Goal: Check status: Verify the current state of an ongoing process or item

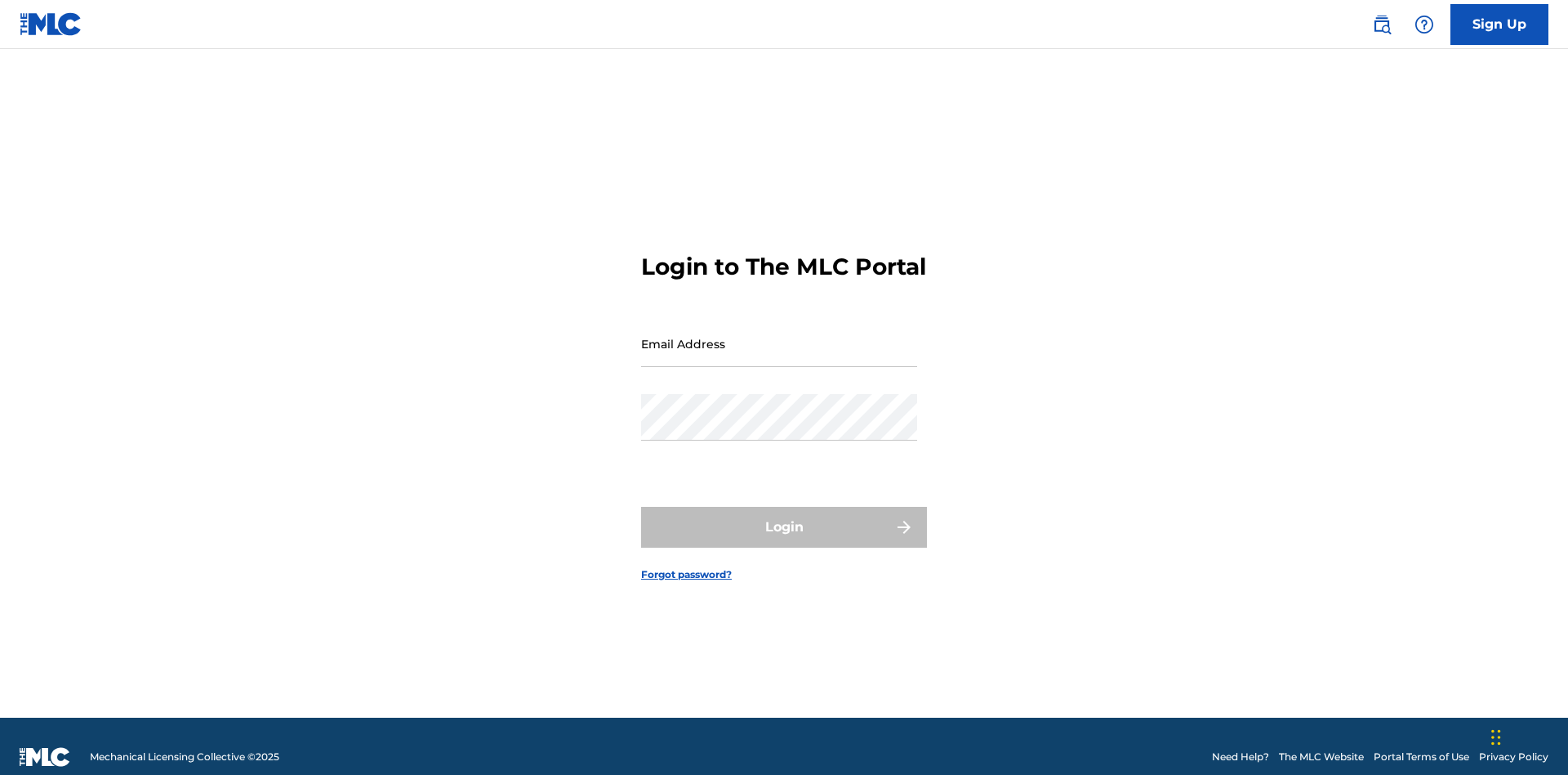
scroll to position [22, 0]
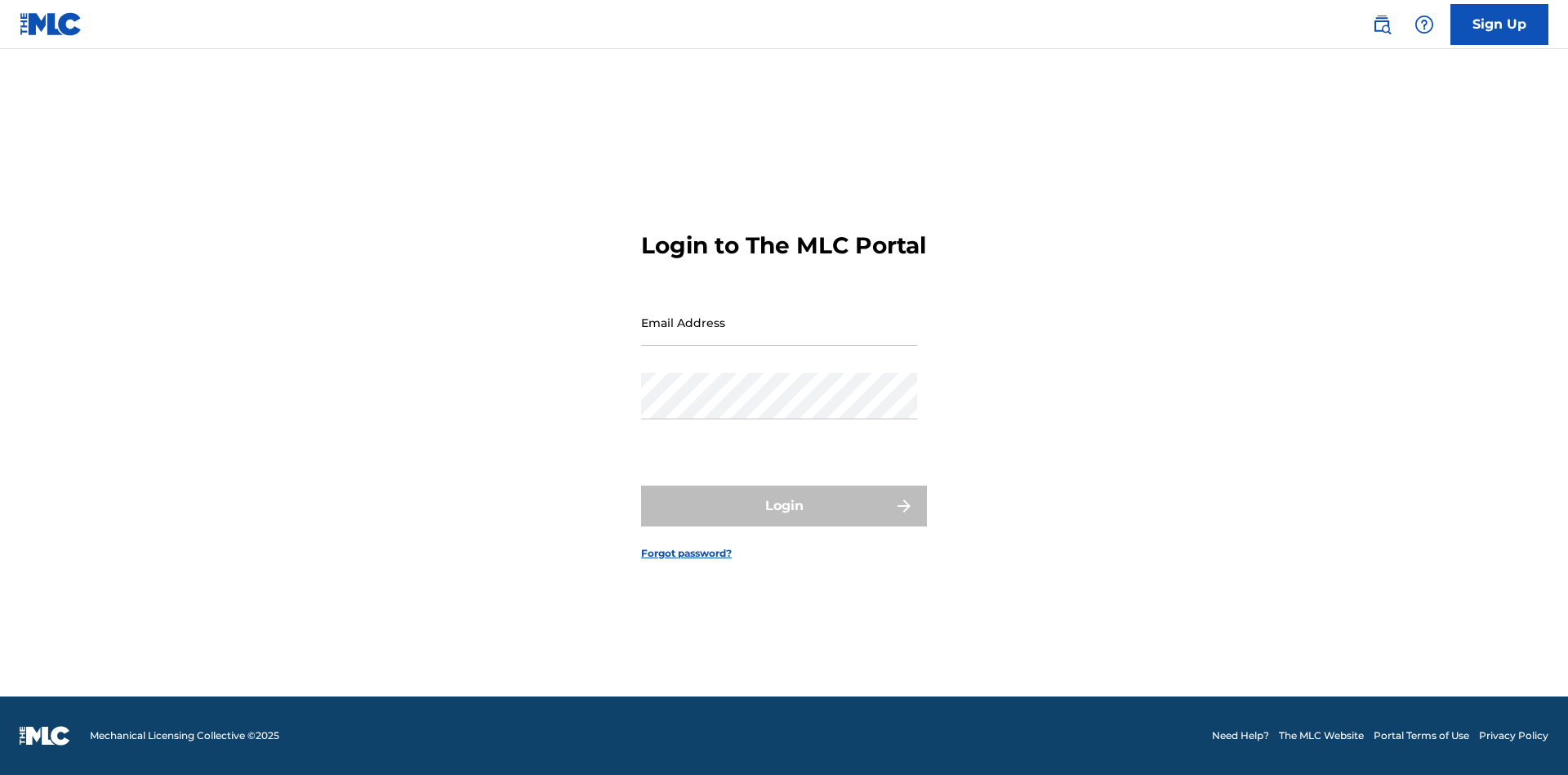
click at [780, 335] on input "Email Address" at bounding box center [779, 322] width 276 height 46
type input "[EMAIL_ADDRESS][DOMAIN_NAME]"
click at [784, 519] on button "Login" at bounding box center [784, 507] width 286 height 41
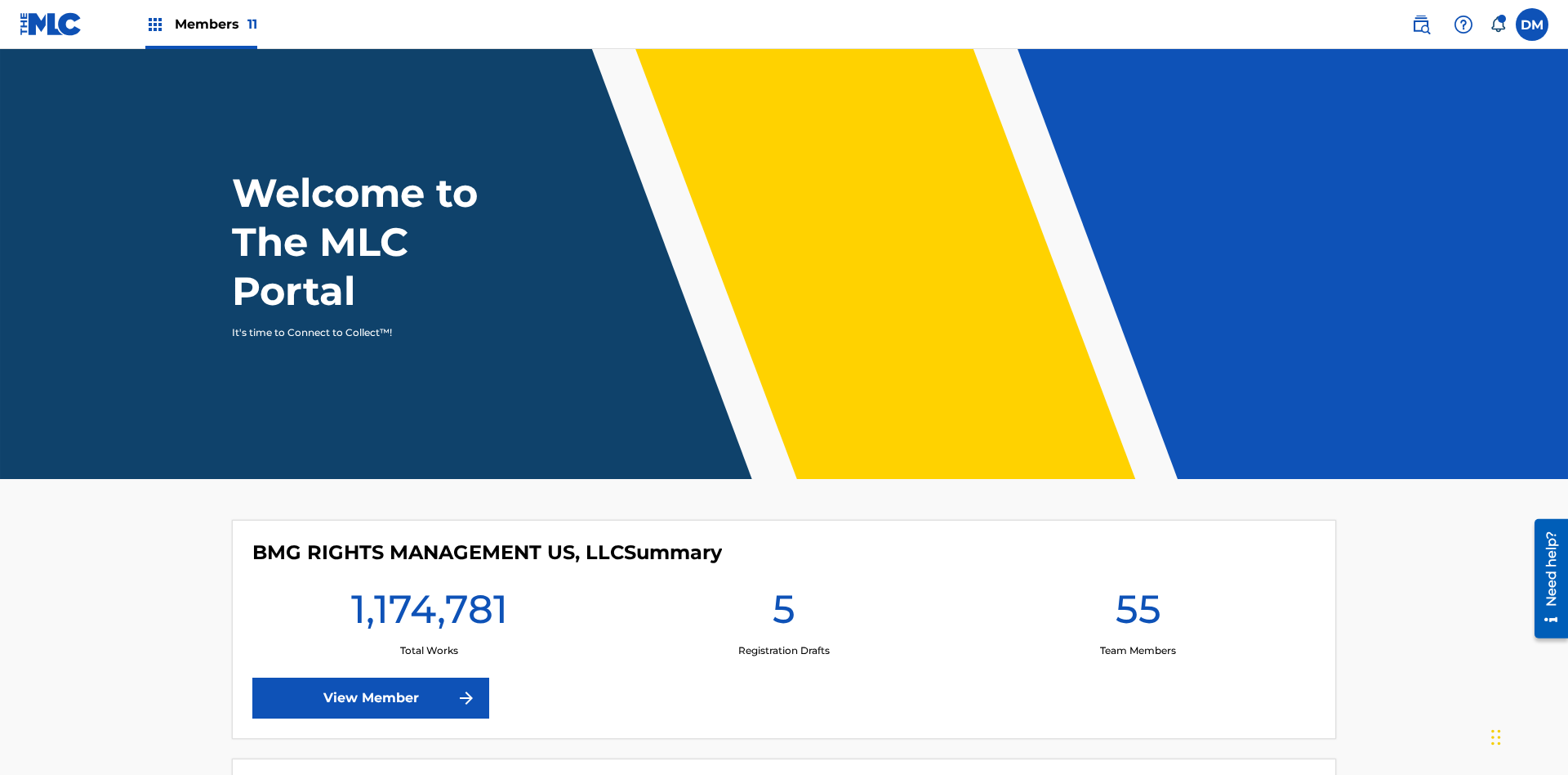
click at [201, 24] on span "Members 11" at bounding box center [216, 24] width 83 height 19
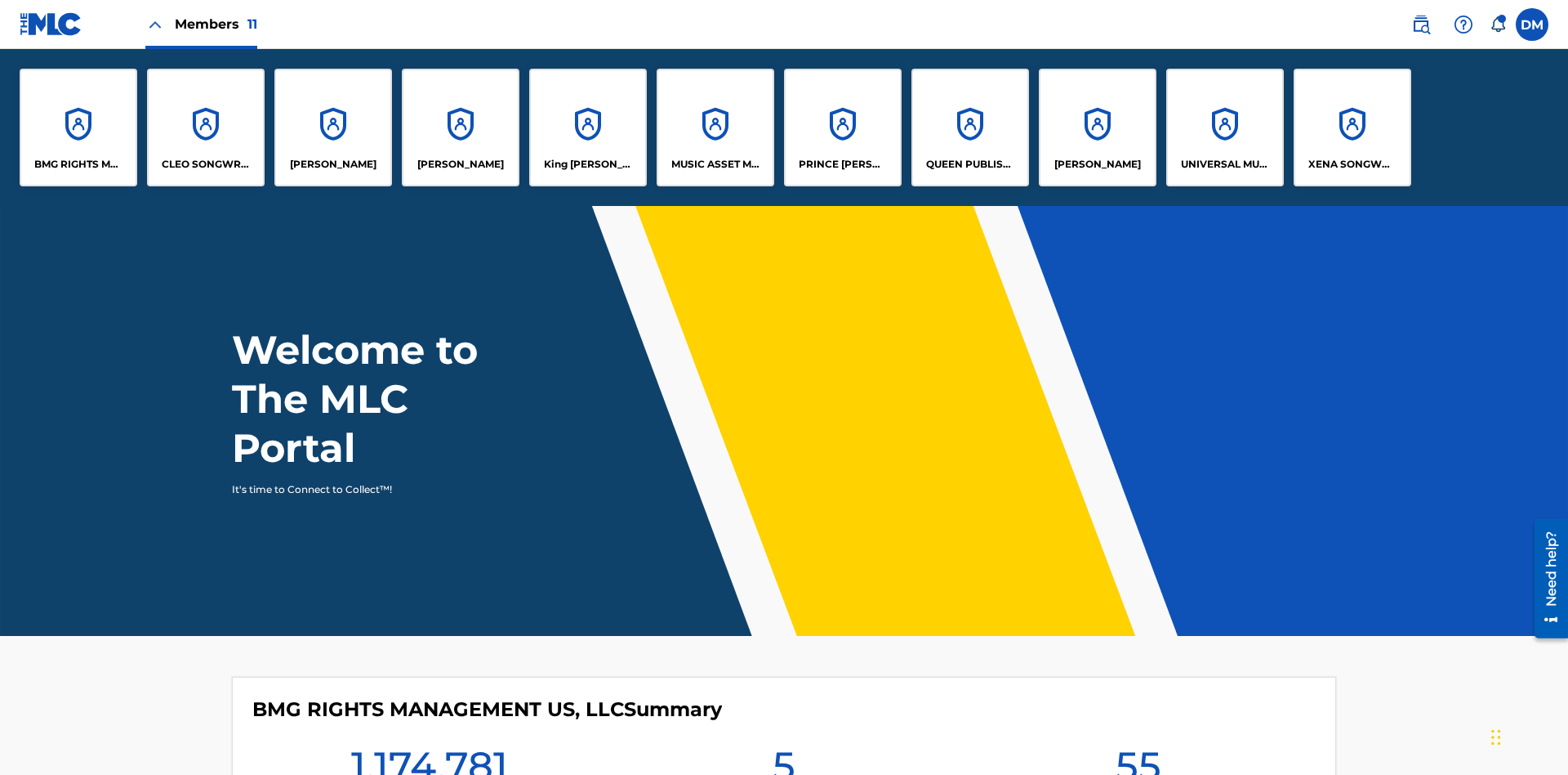
click at [1225, 164] on p "UNIVERSAL MUSIC PUB GROUP" at bounding box center [1225, 164] width 89 height 15
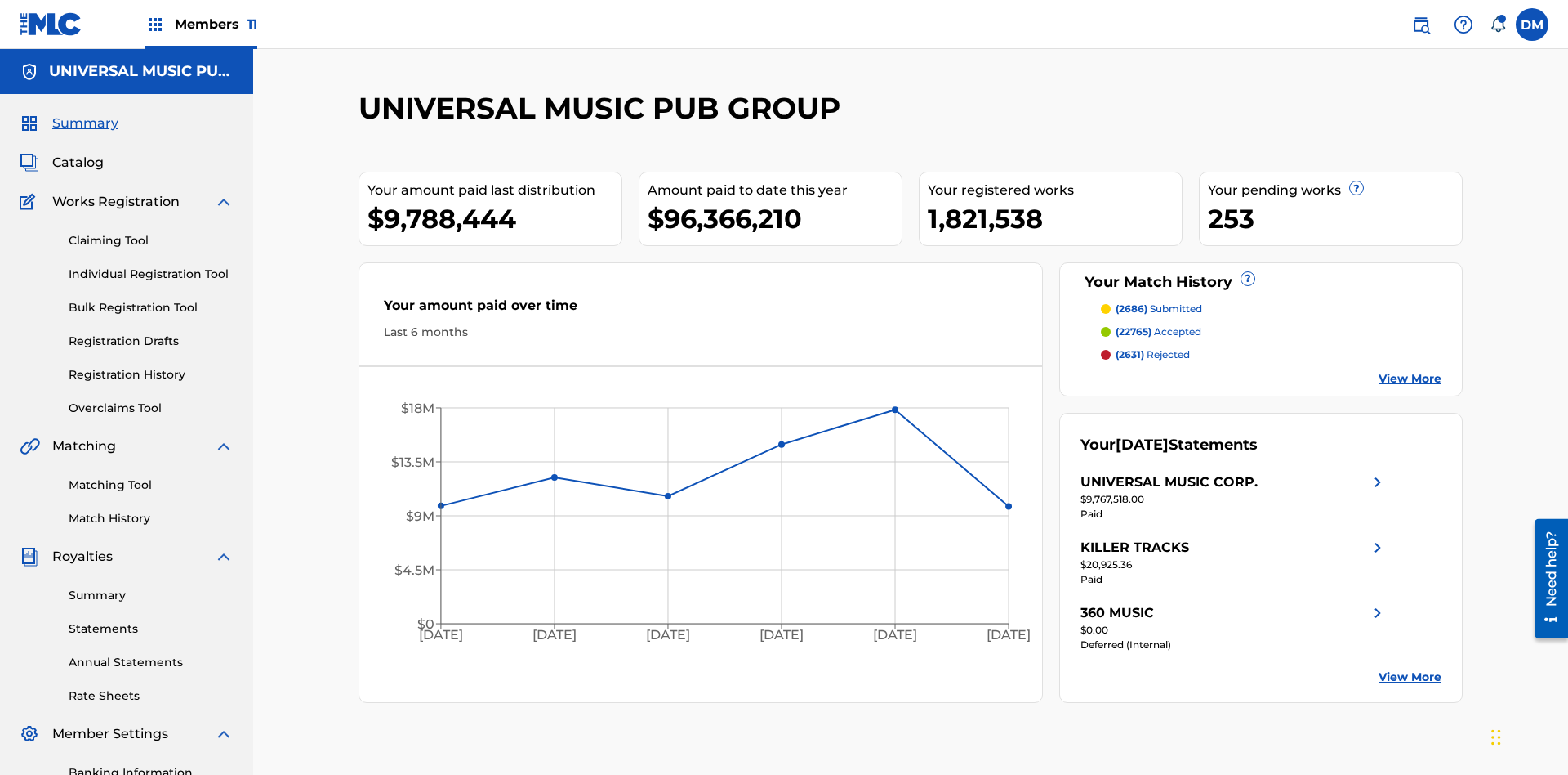
click at [151, 366] on link "Registration History" at bounding box center [151, 374] width 165 height 17
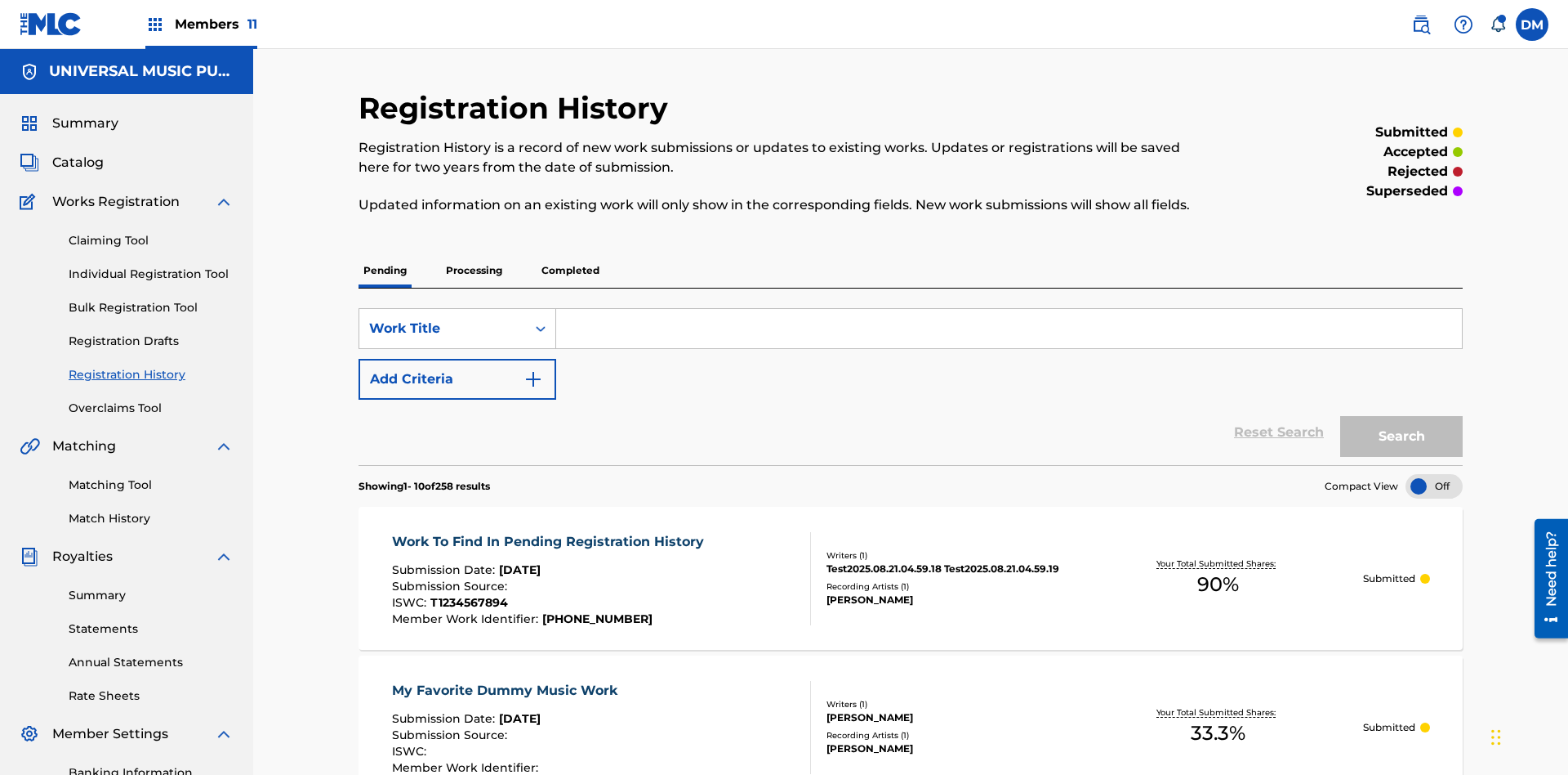
click at [474, 254] on p "Processing" at bounding box center [474, 270] width 66 height 34
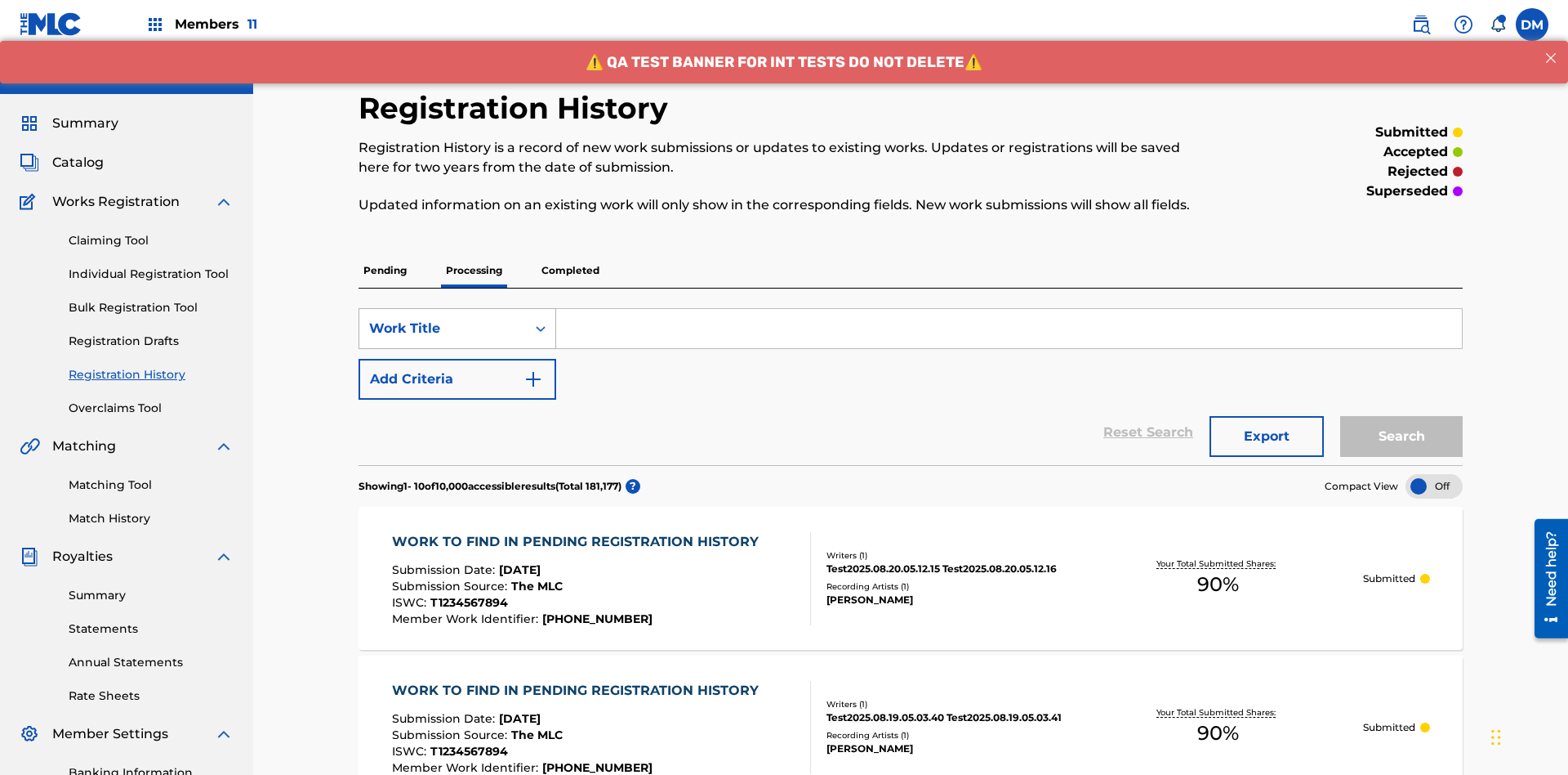
click at [442, 319] on div "Work Title" at bounding box center [443, 328] width 147 height 20
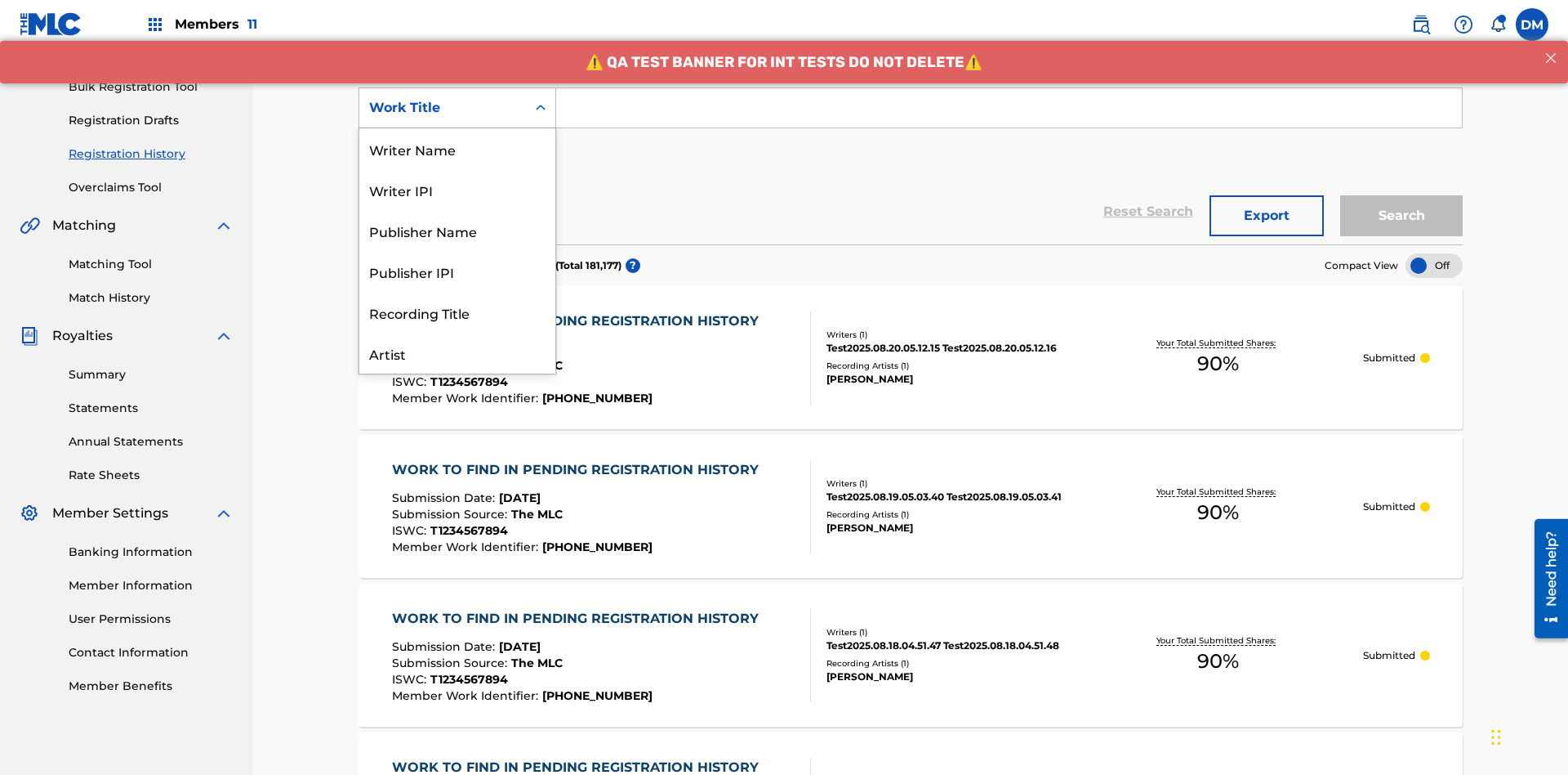
scroll to position [82, 0]
click at [457, 353] on div "Work Title" at bounding box center [457, 353] width 196 height 41
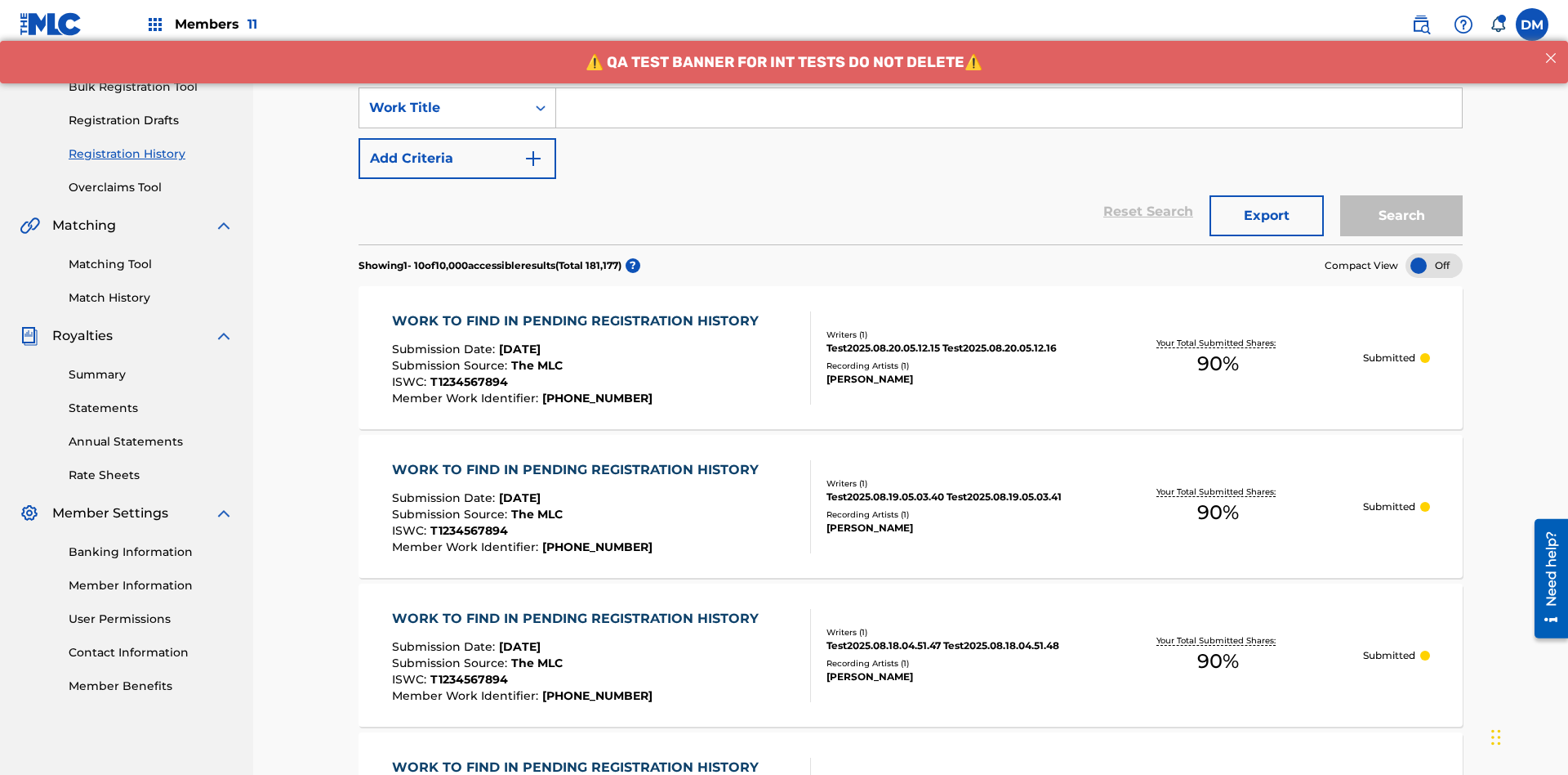
click at [457, 138] on button "Add Criteria" at bounding box center [457, 158] width 198 height 41
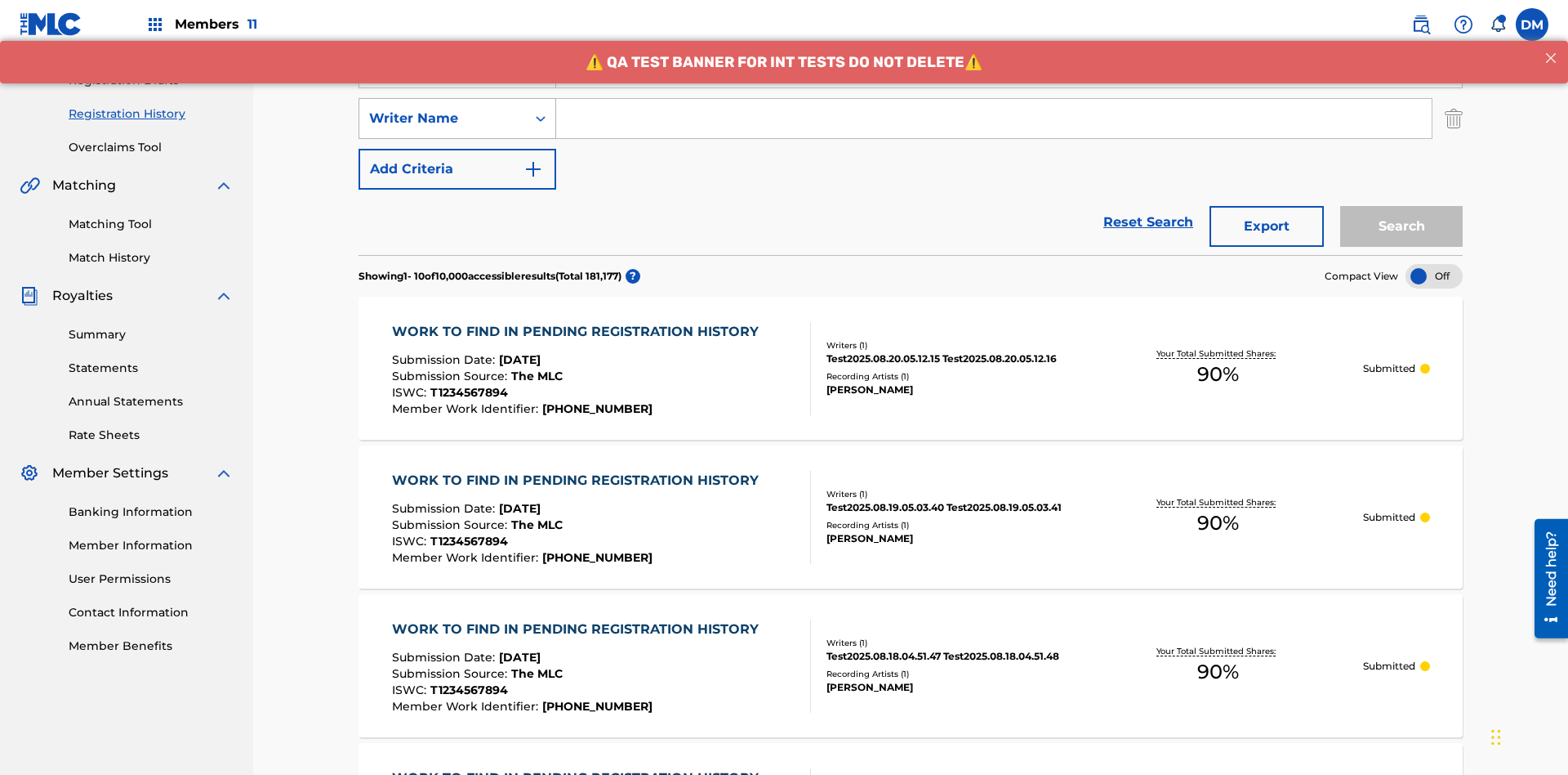
click at [442, 109] on div "Writer Name" at bounding box center [443, 119] width 147 height 20
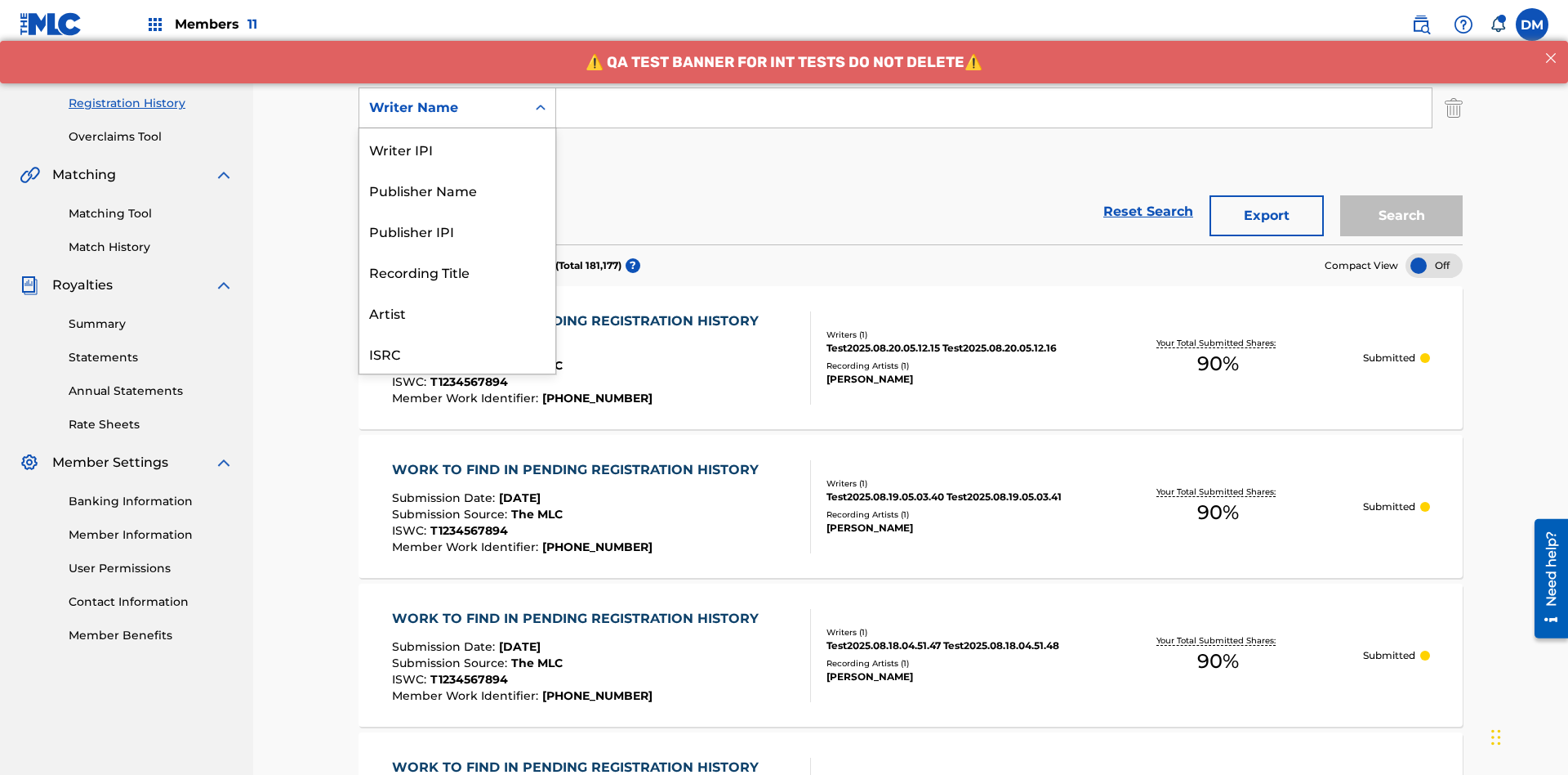
scroll to position [41, 0]
click at [457, 230] on div "Recording Title" at bounding box center [457, 231] width 196 height 41
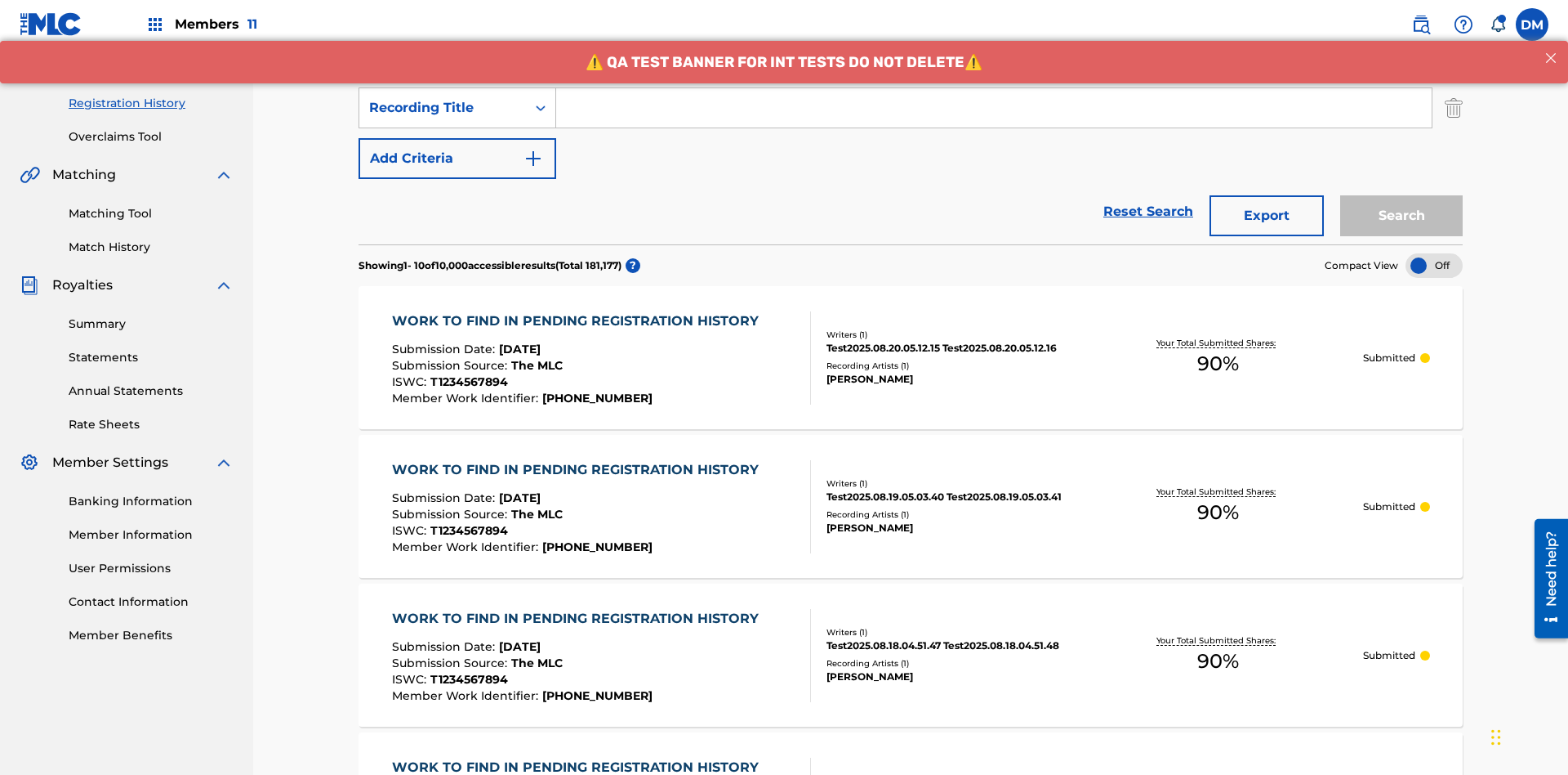
click at [457, 138] on button "Add Criteria" at bounding box center [457, 158] width 198 height 41
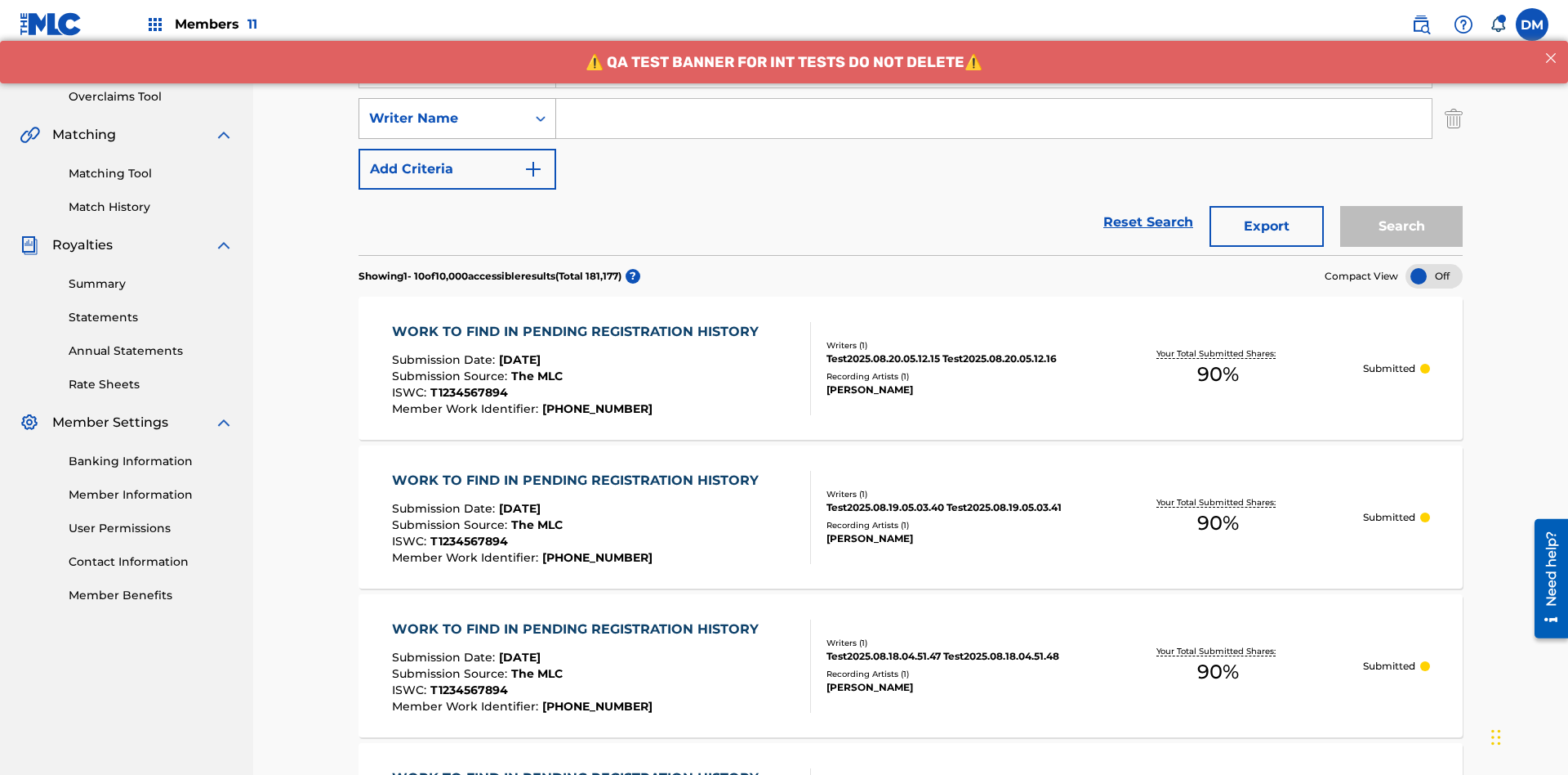
click at [442, 109] on div "Writer Name" at bounding box center [443, 119] width 147 height 20
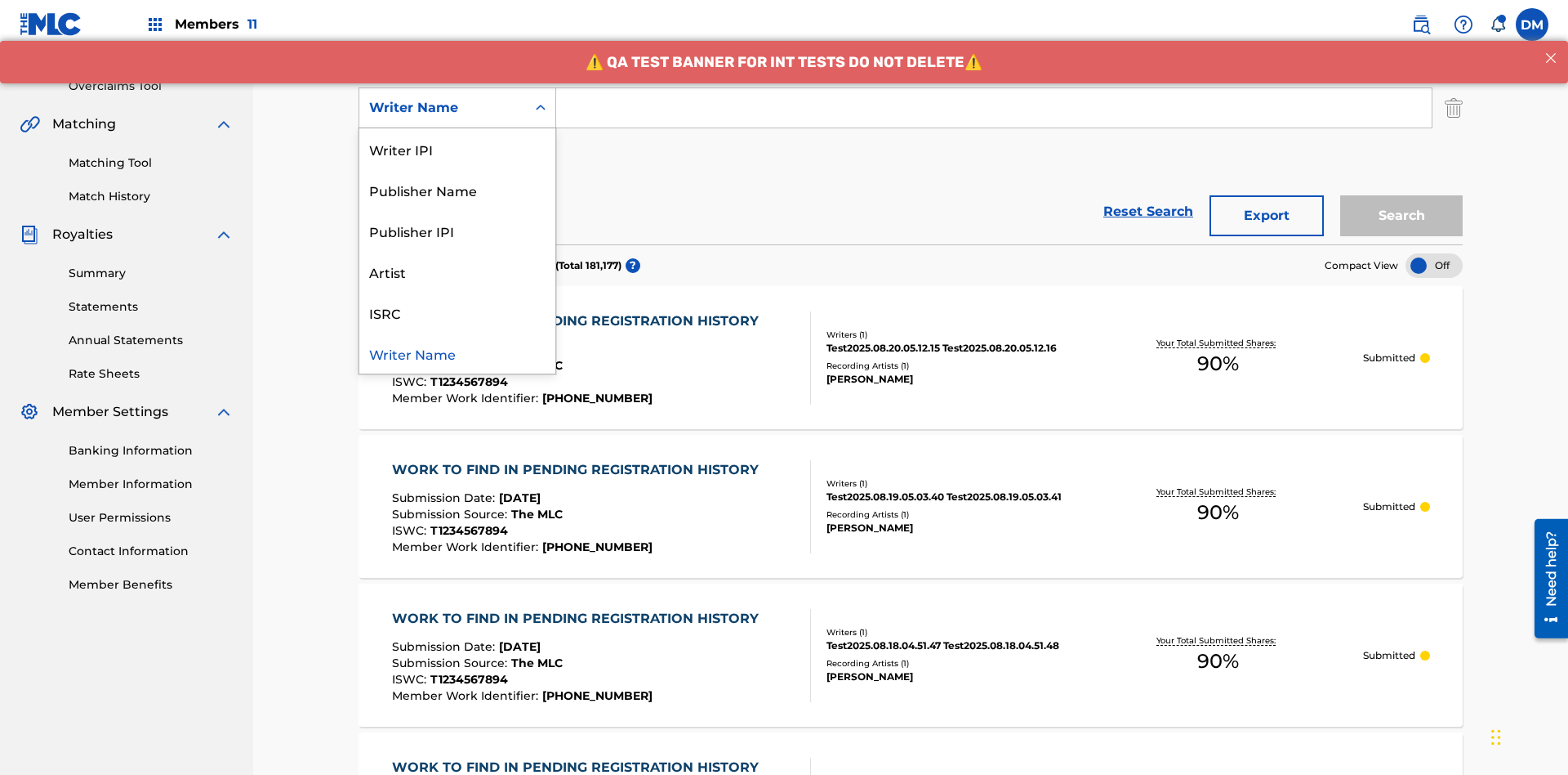
click at [457, 312] on div "ISRC" at bounding box center [457, 313] width 196 height 41
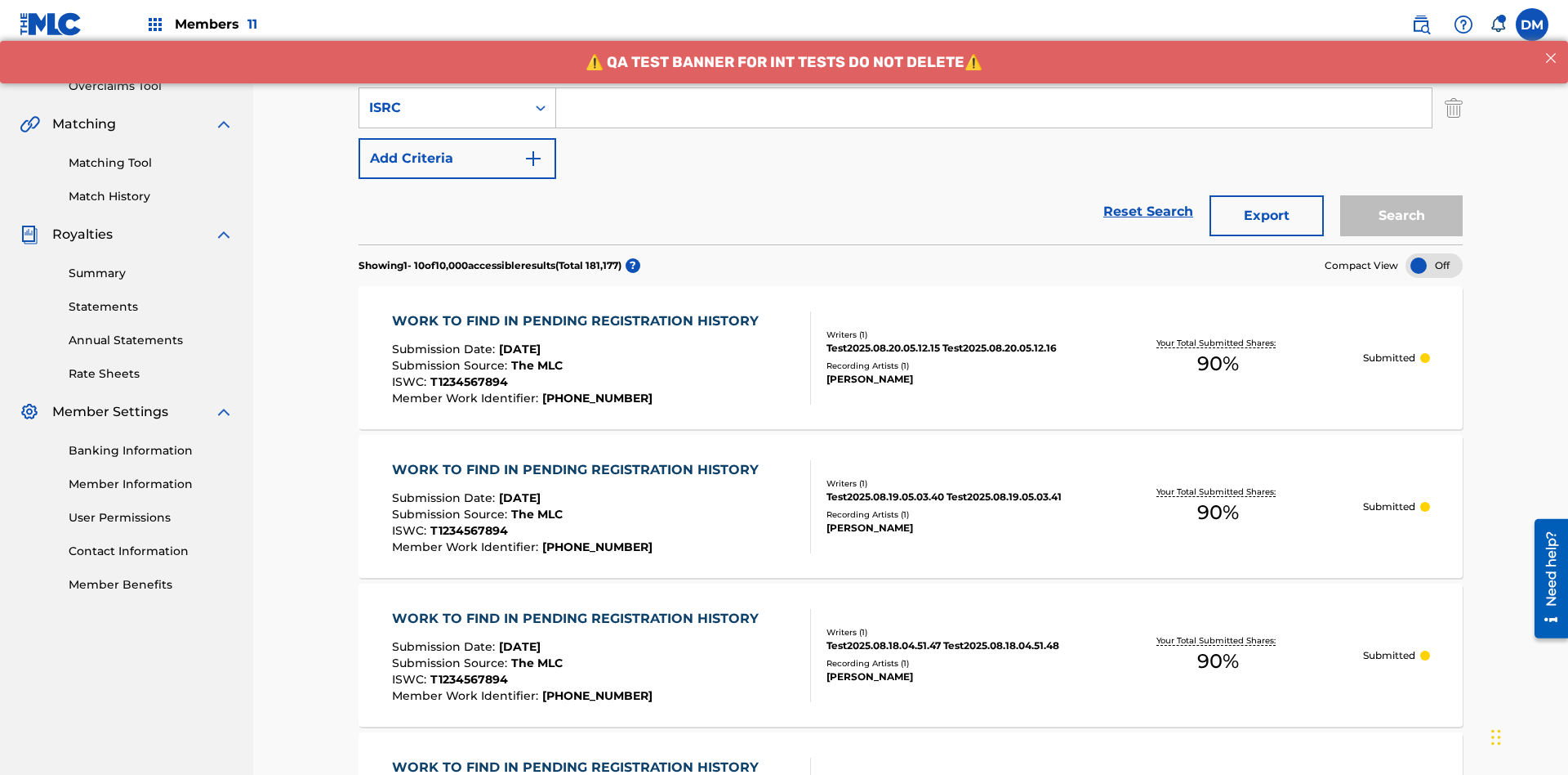
click at [457, 138] on button "Add Criteria" at bounding box center [457, 158] width 198 height 41
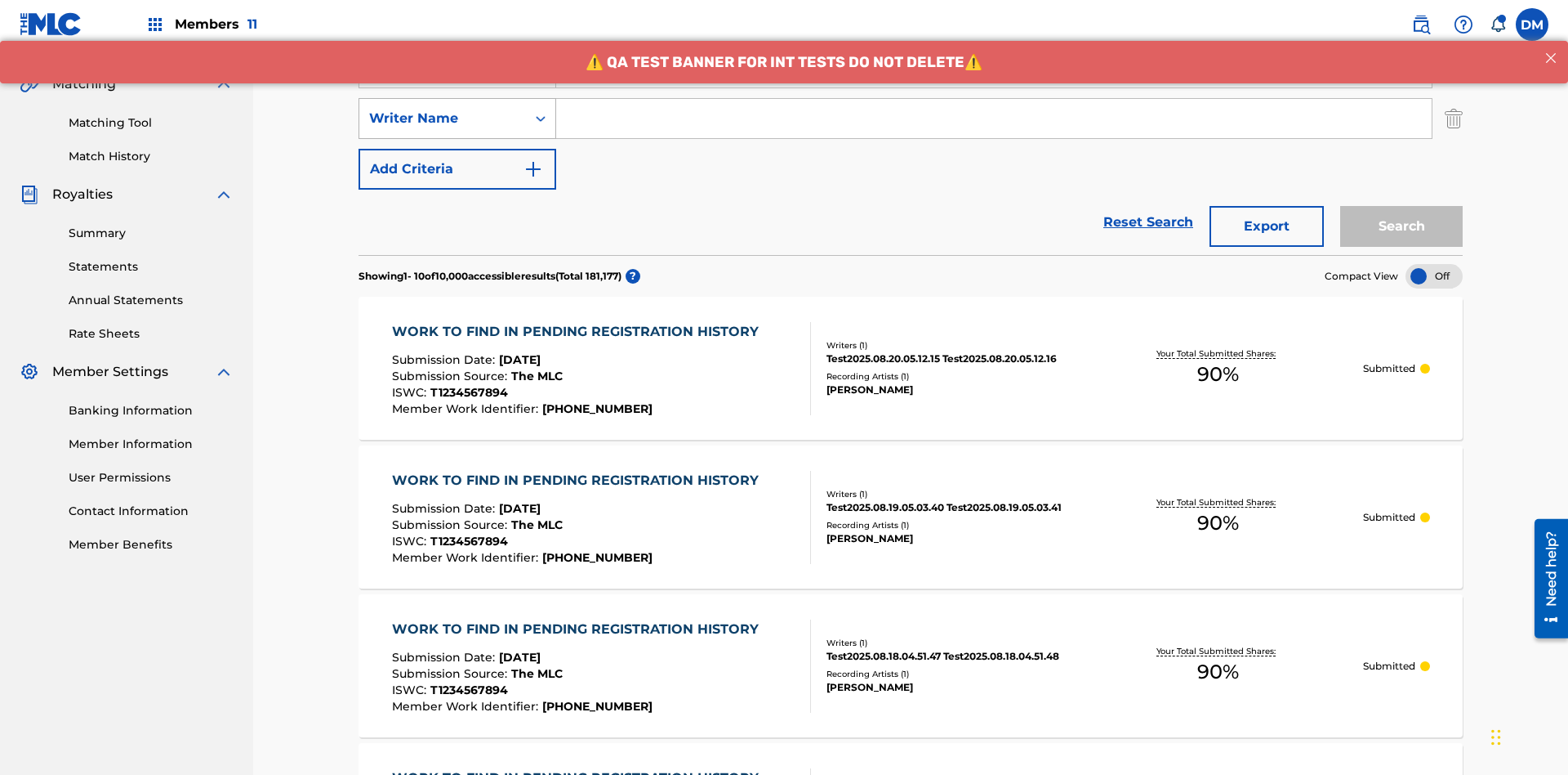
click at [442, 109] on div "Writer Name" at bounding box center [443, 119] width 147 height 20
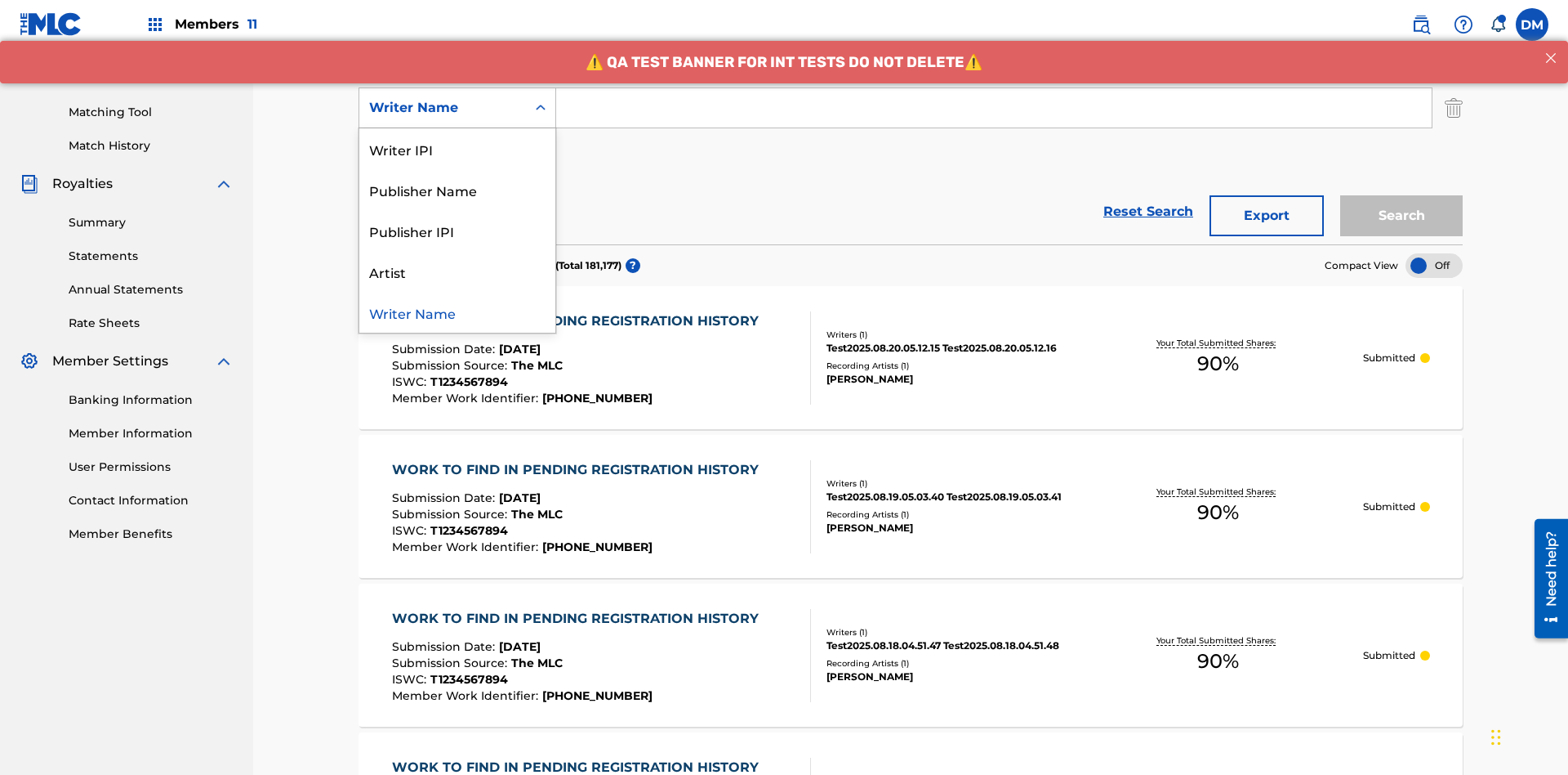
click at [457, 230] on div "Publisher IPI" at bounding box center [457, 231] width 196 height 41
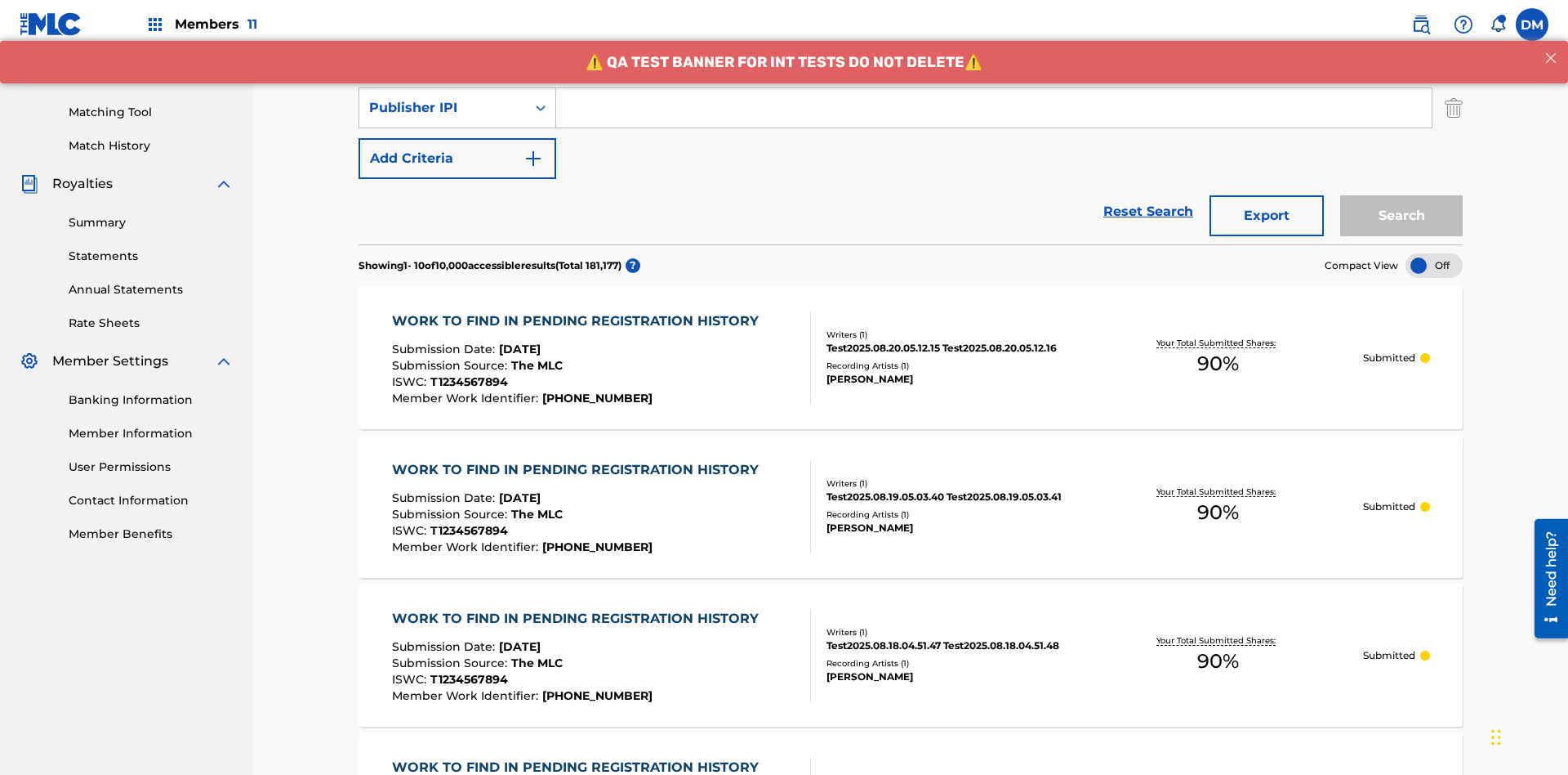
click at [457, 138] on button "Add Criteria" at bounding box center [457, 158] width 198 height 41
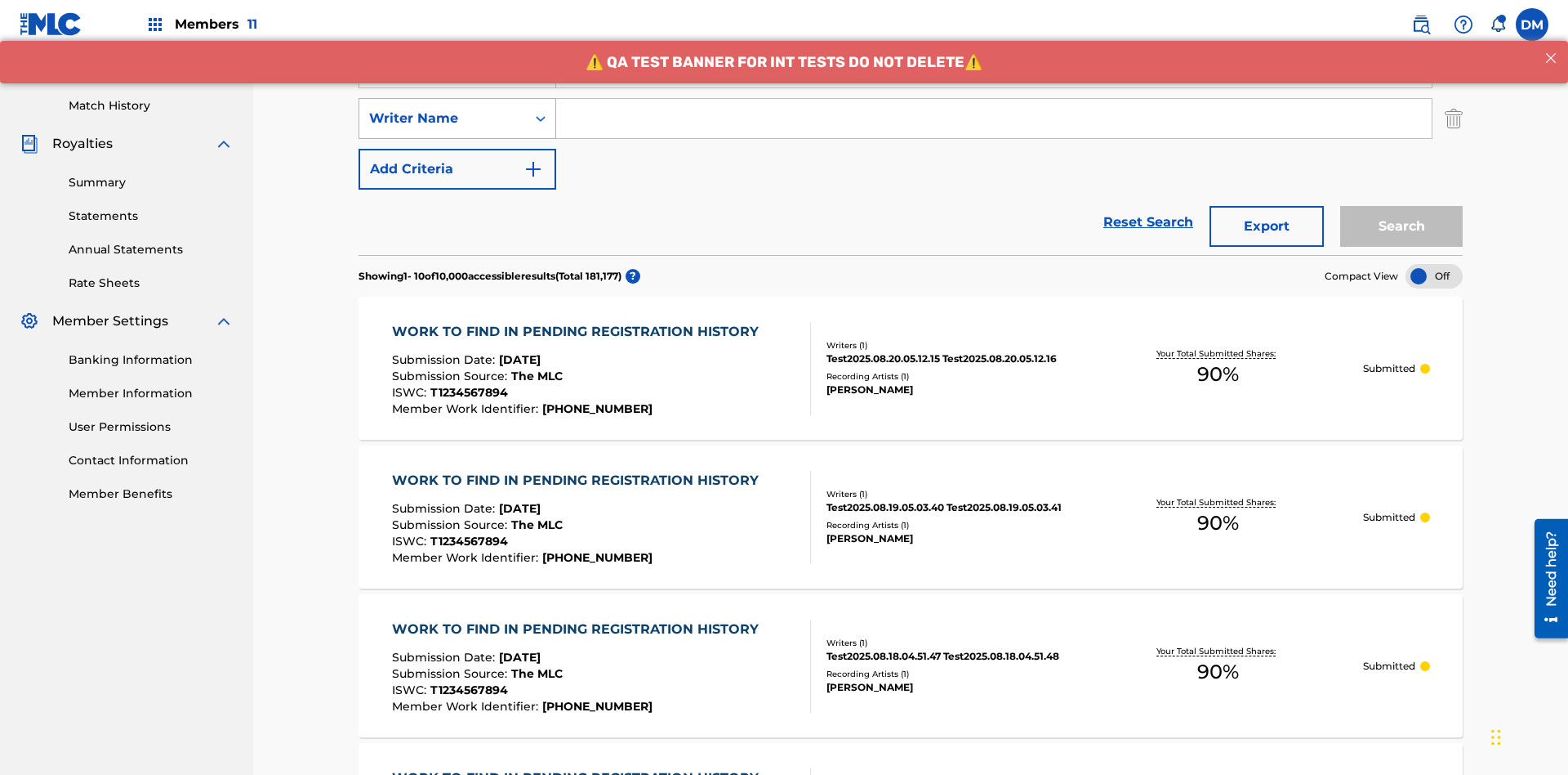
click at [442, 109] on div "Writer Name" at bounding box center [443, 119] width 147 height 20
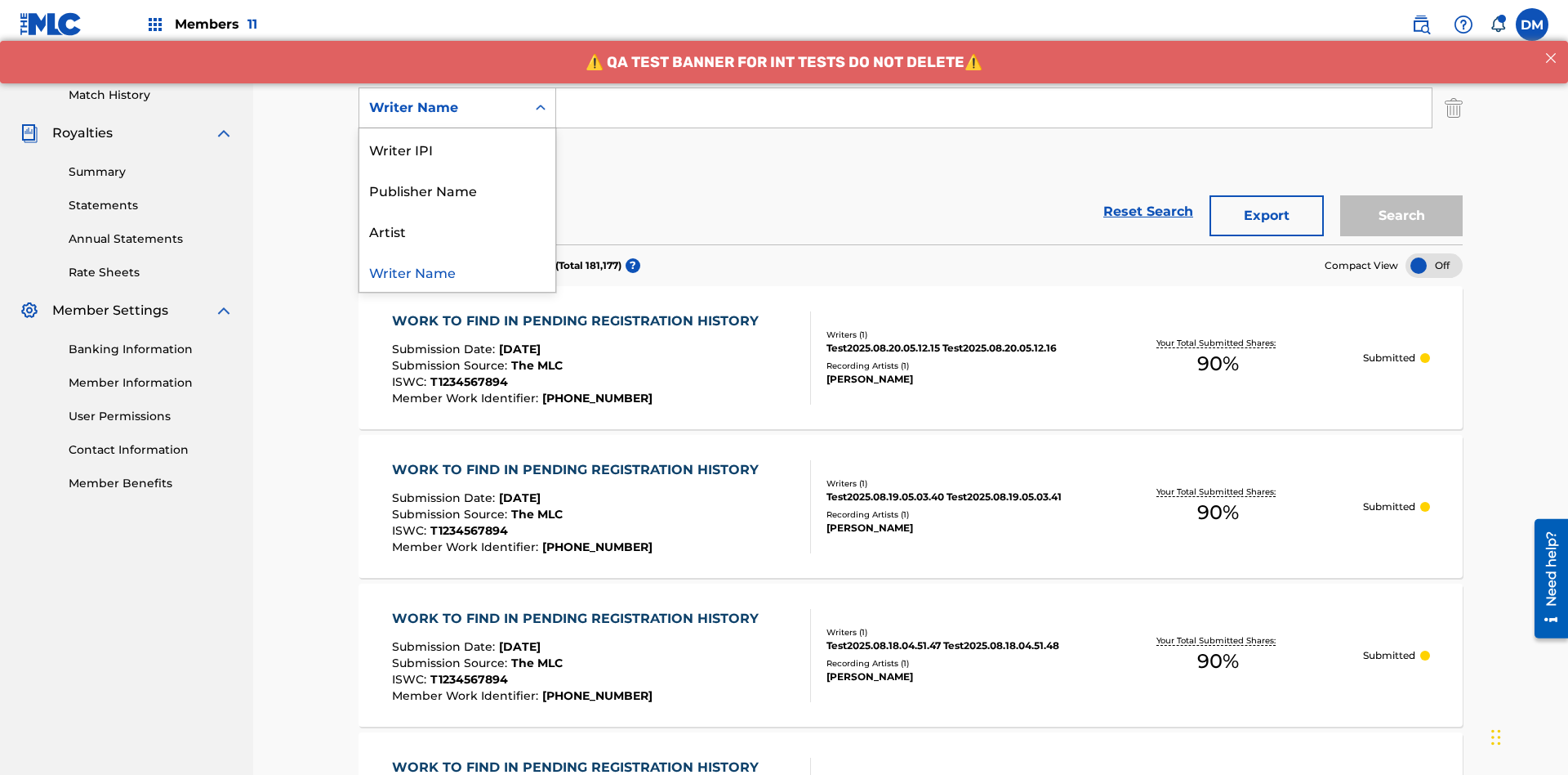
click at [457, 230] on div "Artist" at bounding box center [457, 231] width 196 height 41
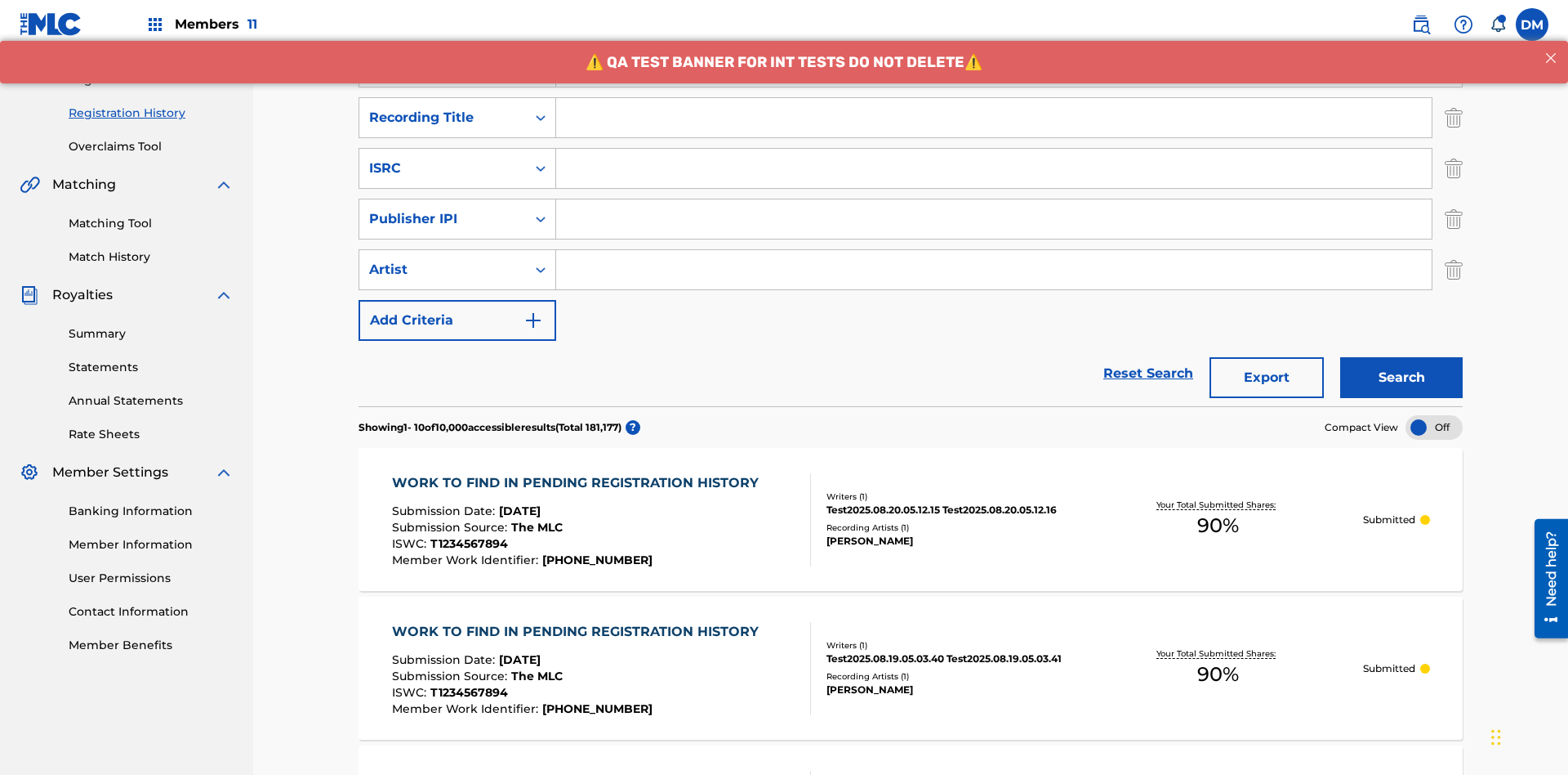
type input "Work to find in Pending Registration History"
click at [994, 118] on input "Search Form" at bounding box center [994, 118] width 876 height 39
type input "Best Song Ever"
click at [994, 149] on input "Search Form" at bounding box center [994, 168] width 876 height 39
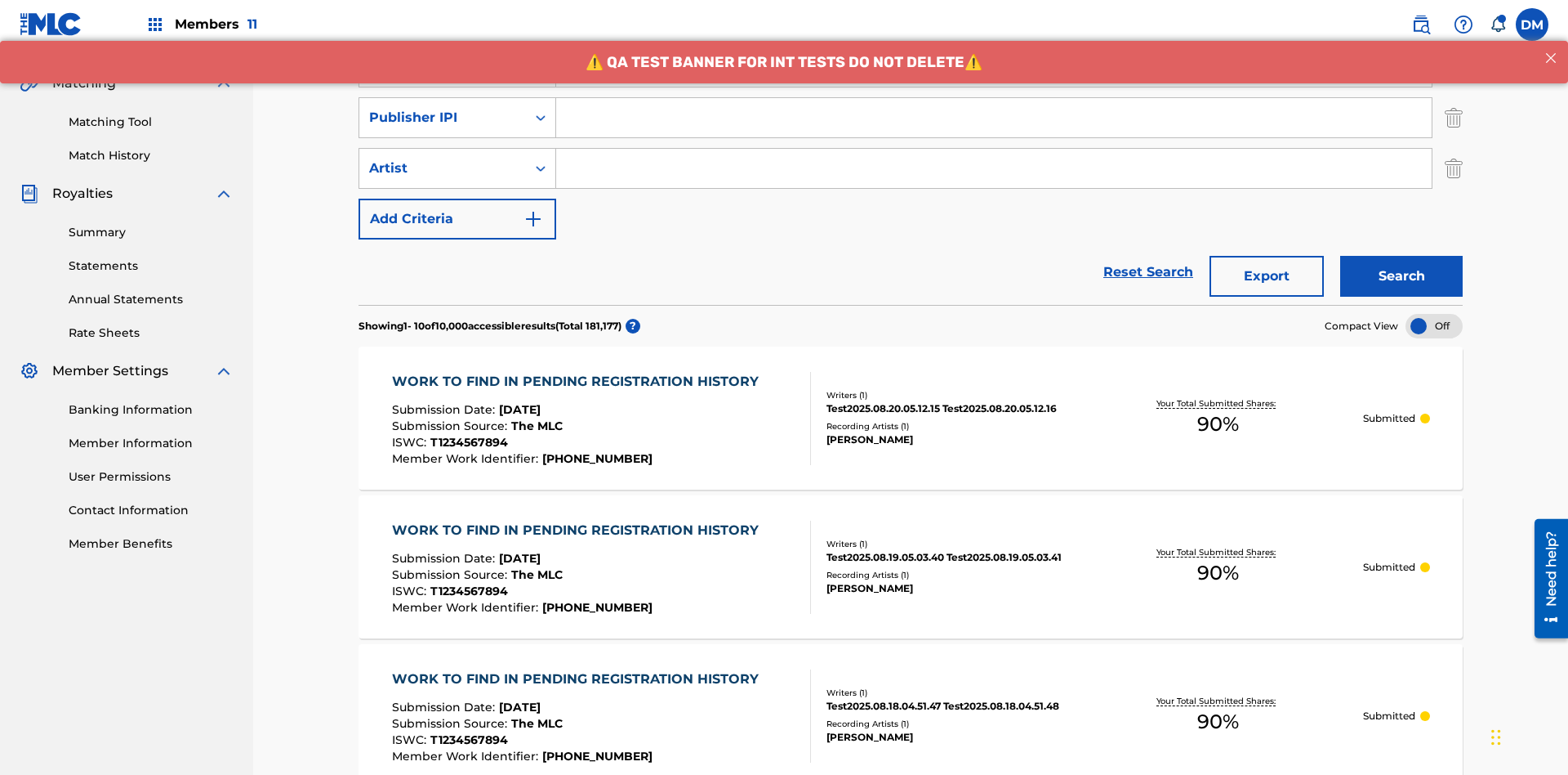
type input "AA3123123123"
click at [994, 118] on input "Search Form" at bounding box center [994, 118] width 876 height 39
type input "00595839777"
click at [994, 149] on input "Search Form" at bounding box center [994, 168] width 876 height 39
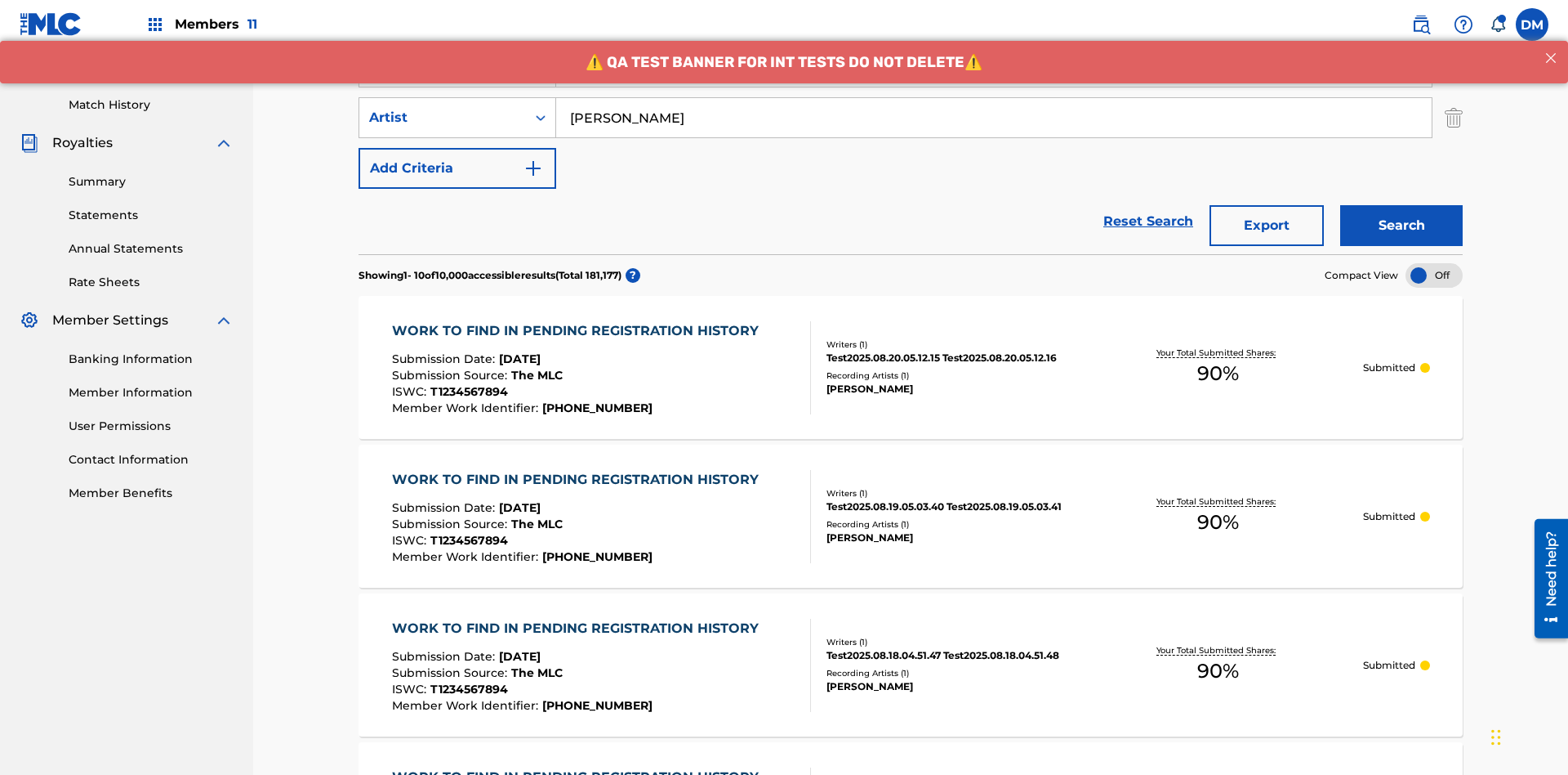
type input "[PERSON_NAME]"
click at [1402, 206] on button "Search" at bounding box center [1402, 226] width 123 height 41
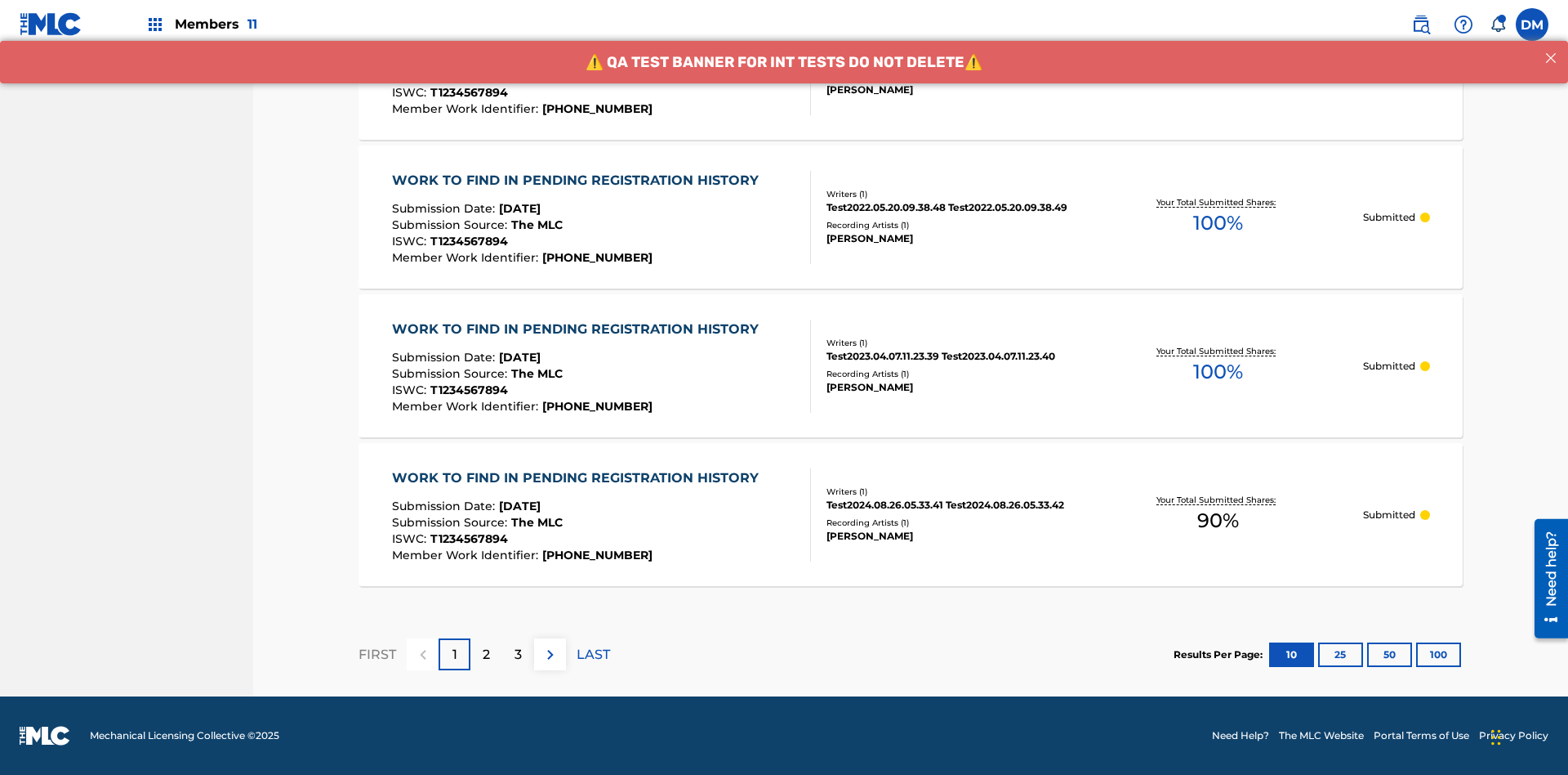
click at [1417, 654] on button "100" at bounding box center [1439, 654] width 45 height 25
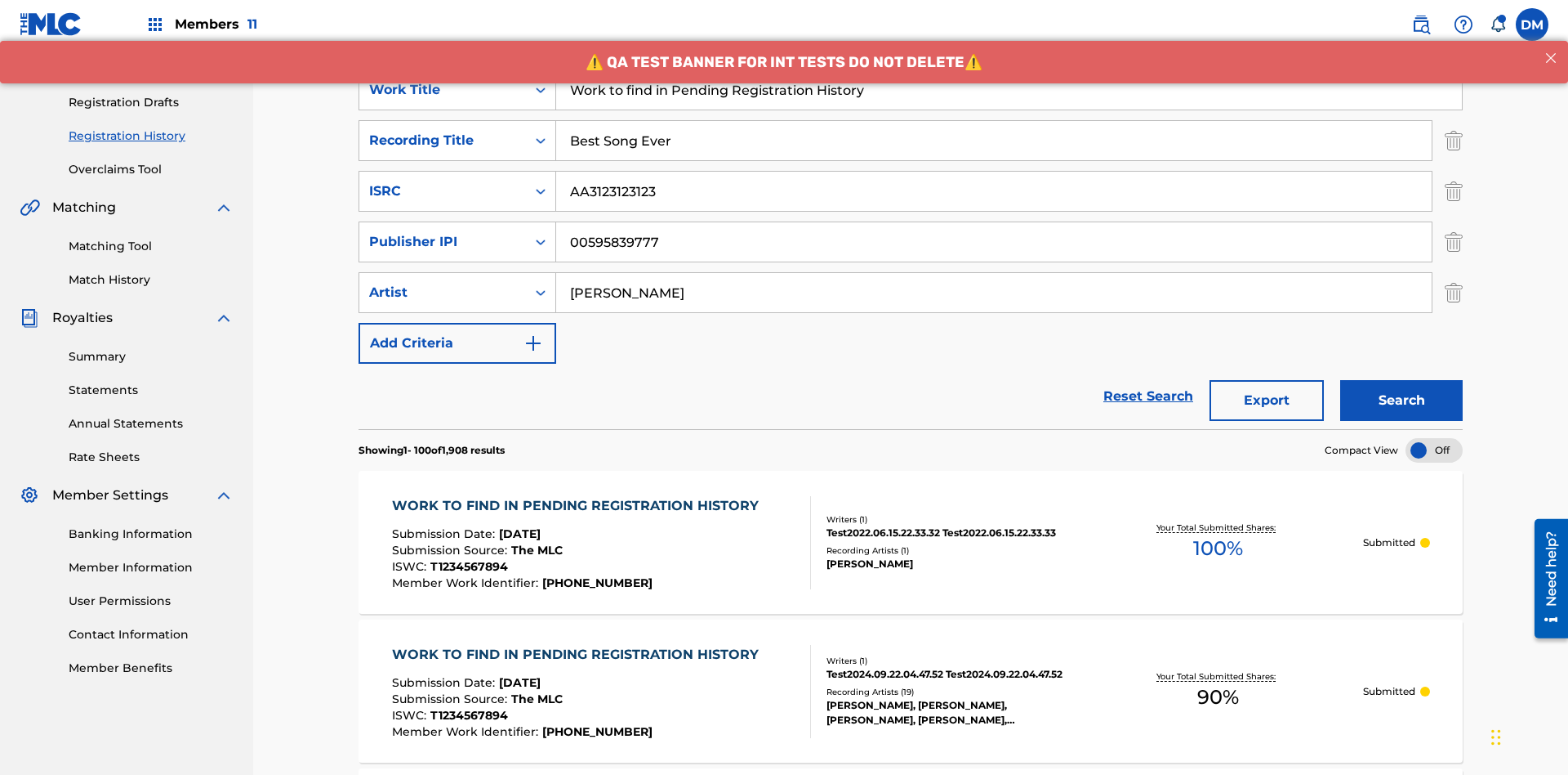
scroll to position [578, 0]
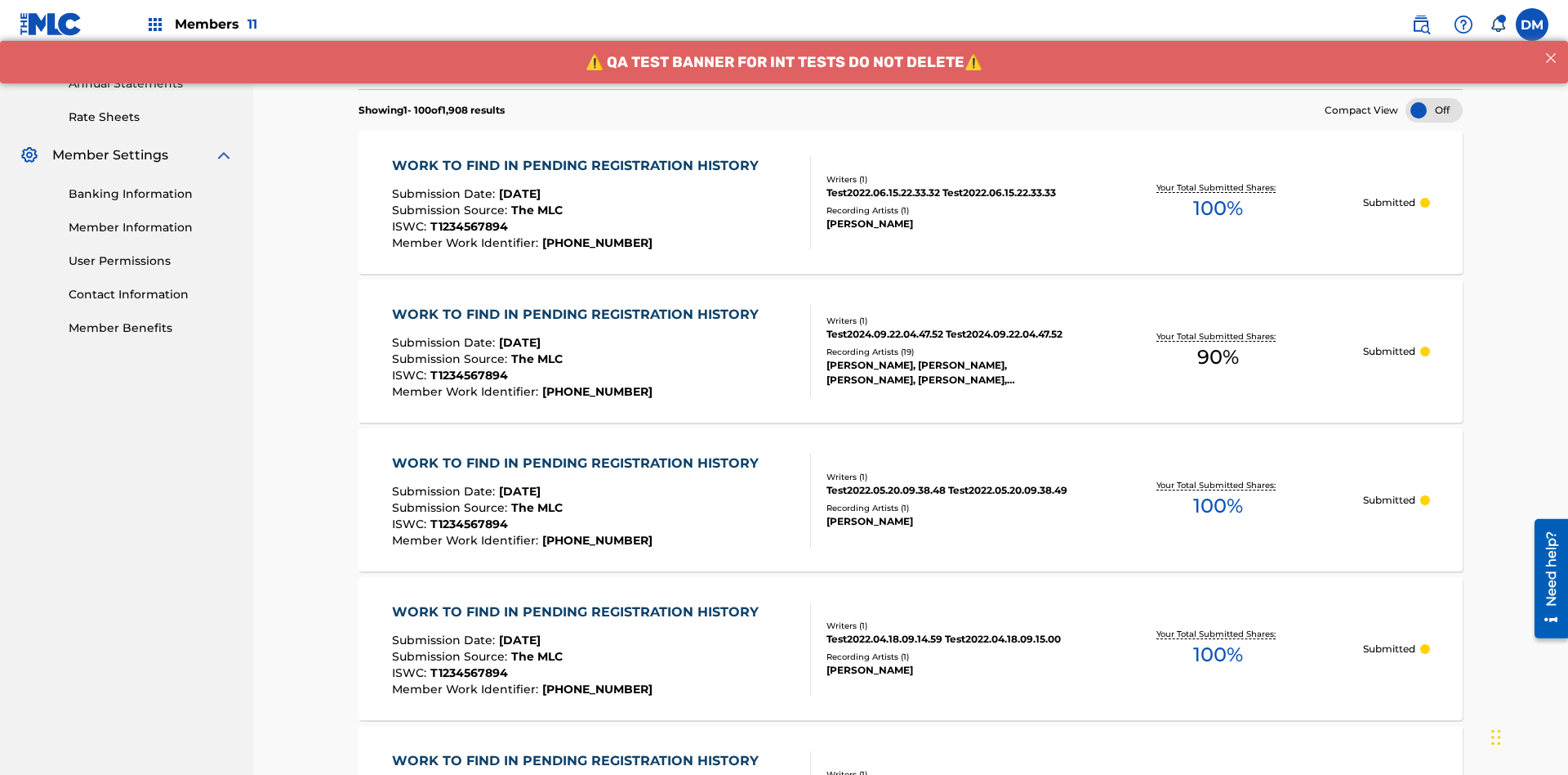
click at [1218, 342] on span "90 %" at bounding box center [1218, 357] width 41 height 30
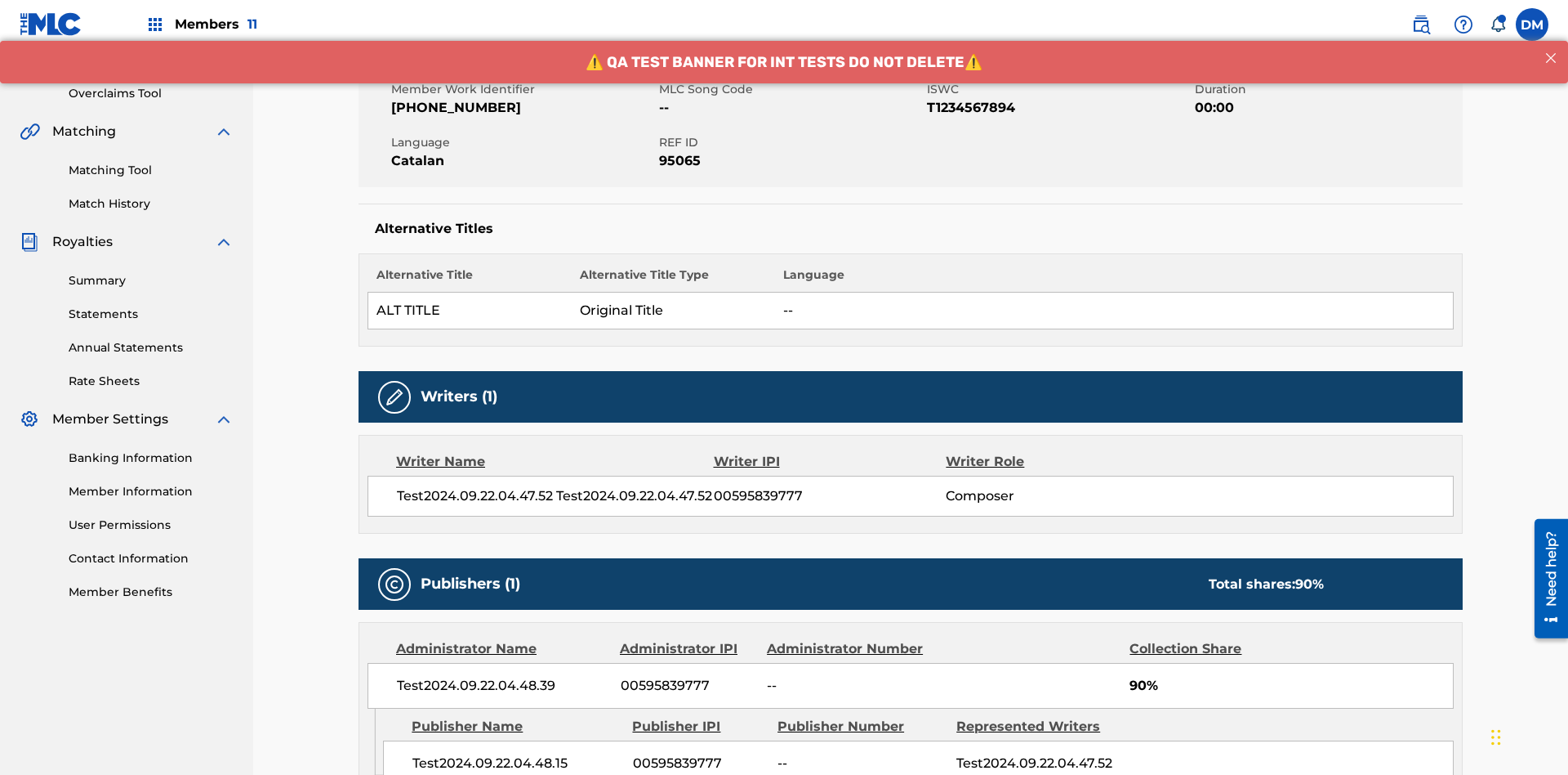
scroll to position [703, 0]
